Goal: Transaction & Acquisition: Purchase product/service

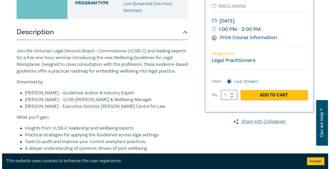
scroll to position [123, 0]
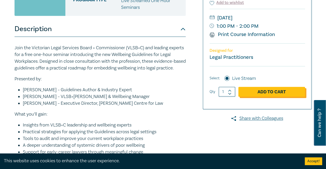
click at [277, 93] on link "Add to Cart" at bounding box center [271, 92] width 67 height 10
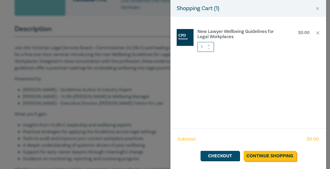
click at [270, 155] on link "Continue Shopping" at bounding box center [269, 156] width 52 height 10
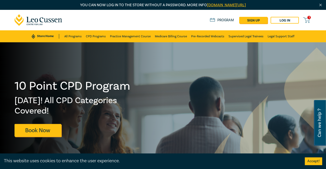
click at [312, 166] on div "Accept!" at bounding box center [313, 161] width 25 height 16
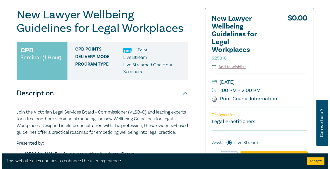
scroll to position [123, 0]
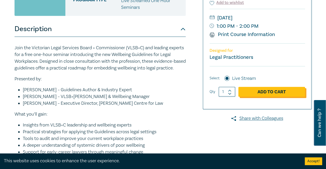
click at [251, 93] on link "Add to Cart" at bounding box center [271, 92] width 67 height 10
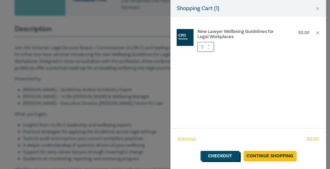
click at [222, 155] on link "Checkout" at bounding box center [219, 156] width 39 height 10
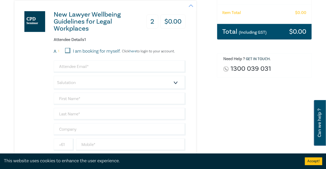
scroll to position [111, 0]
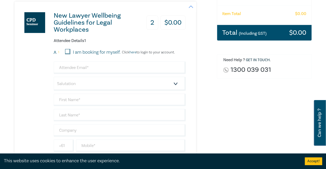
click at [153, 23] on h3 "2" at bounding box center [152, 23] width 12 height 14
click at [153, 22] on h3 "2" at bounding box center [152, 23] width 12 height 14
click at [154, 20] on h3 "2" at bounding box center [152, 23] width 12 height 14
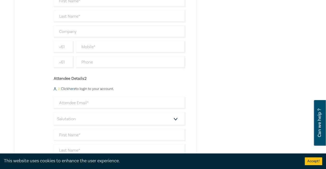
scroll to position [211, 0]
click at [84, 73] on div "Attendee Details 1 1 I am booking for myself. Click here to login to your accou…" at bounding box center [120, 70] width 132 height 263
